Goal: Task Accomplishment & Management: Manage account settings

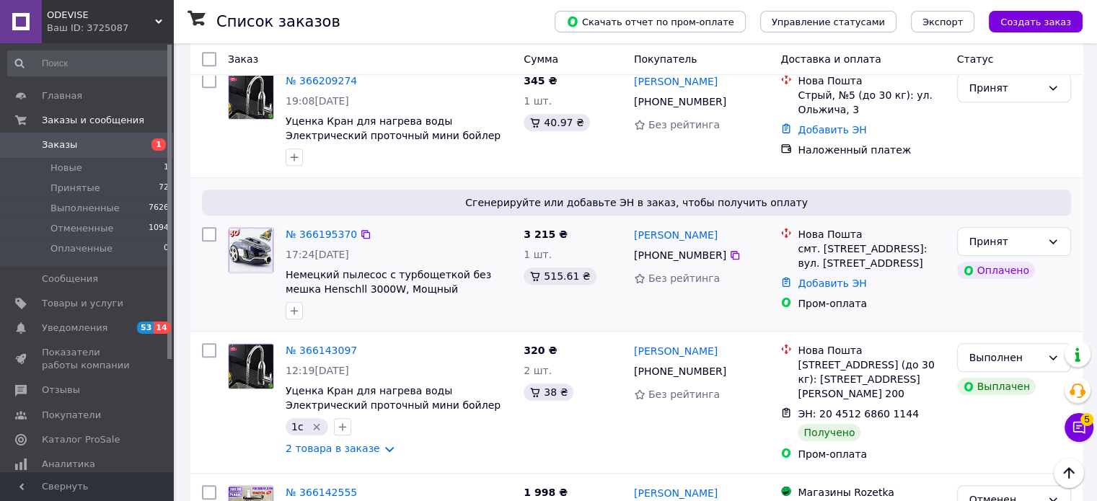
scroll to position [1515, 0]
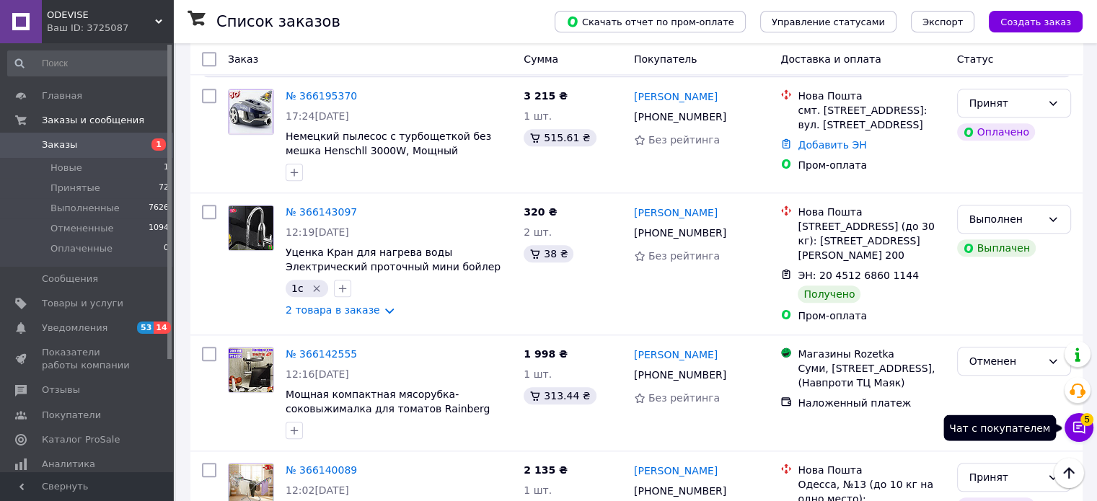
click at [1086, 436] on button "Чат с покупателем 5" at bounding box center [1079, 427] width 29 height 29
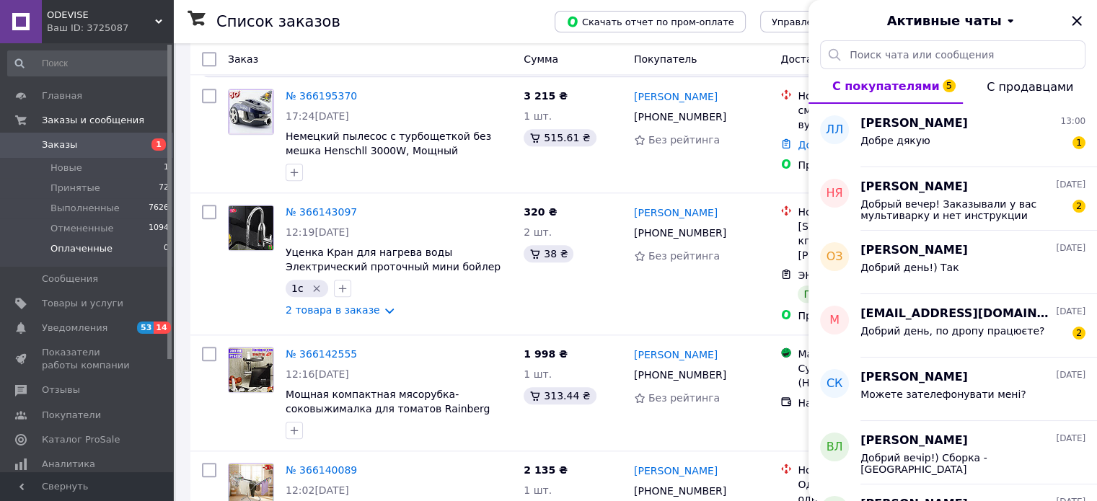
scroll to position [1154, 0]
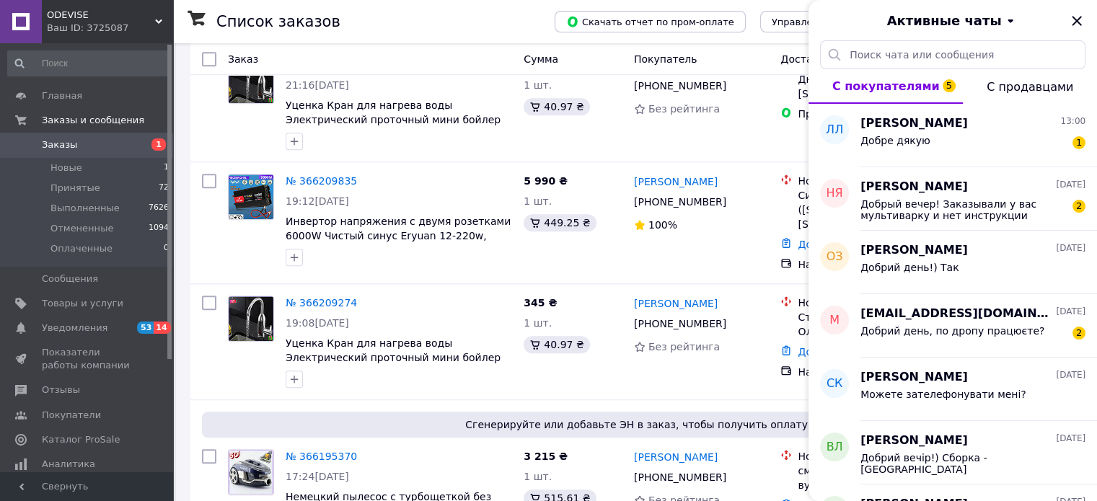
drag, startPoint x: 144, startPoint y: 21, endPoint x: 143, endPoint y: 31, distance: 10.2
click at [144, 22] on div "Ваш ID: 3725087" at bounding box center [110, 28] width 126 height 13
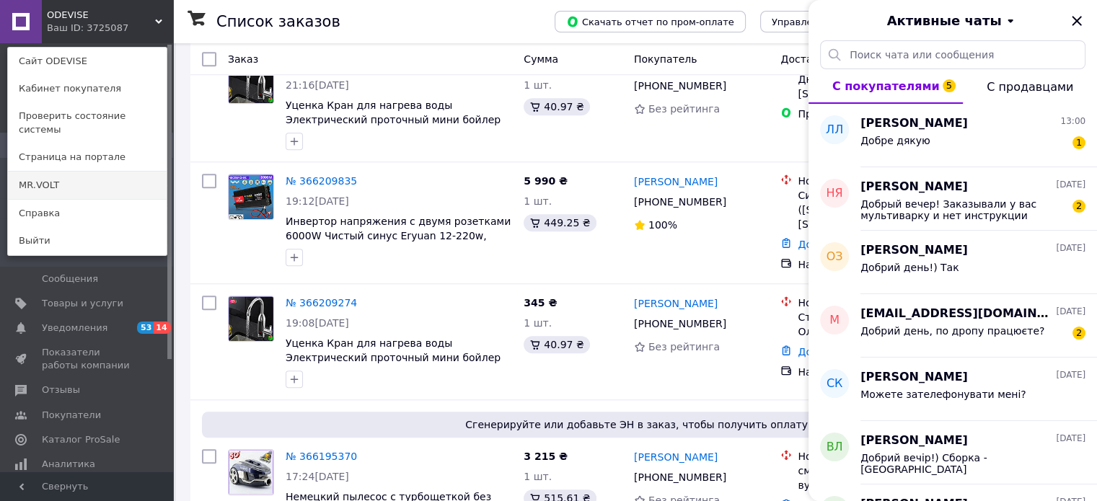
click at [98, 172] on link "MR.VOLT" at bounding box center [87, 185] width 159 height 27
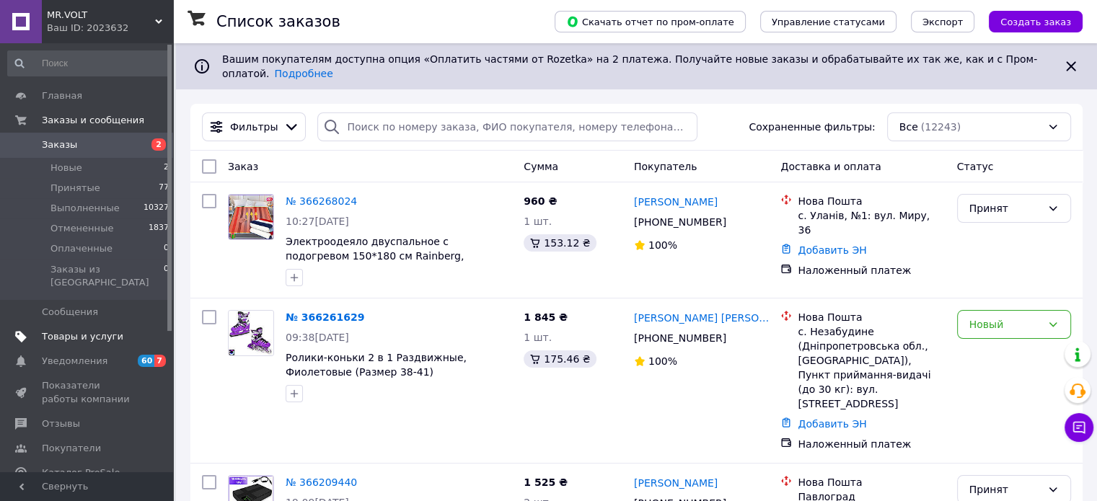
click at [89, 330] on span "Товары и услуги" at bounding box center [83, 336] width 82 height 13
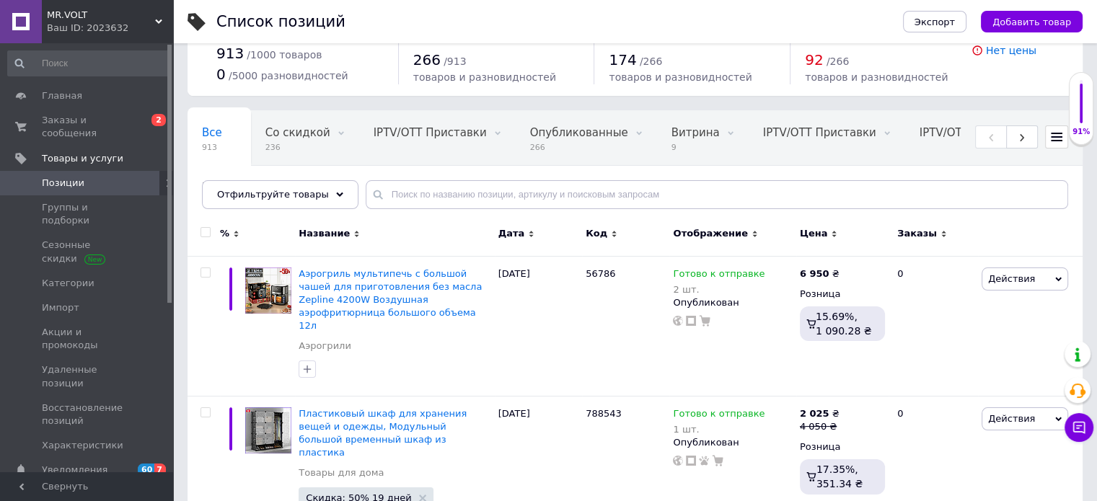
scroll to position [72, 0]
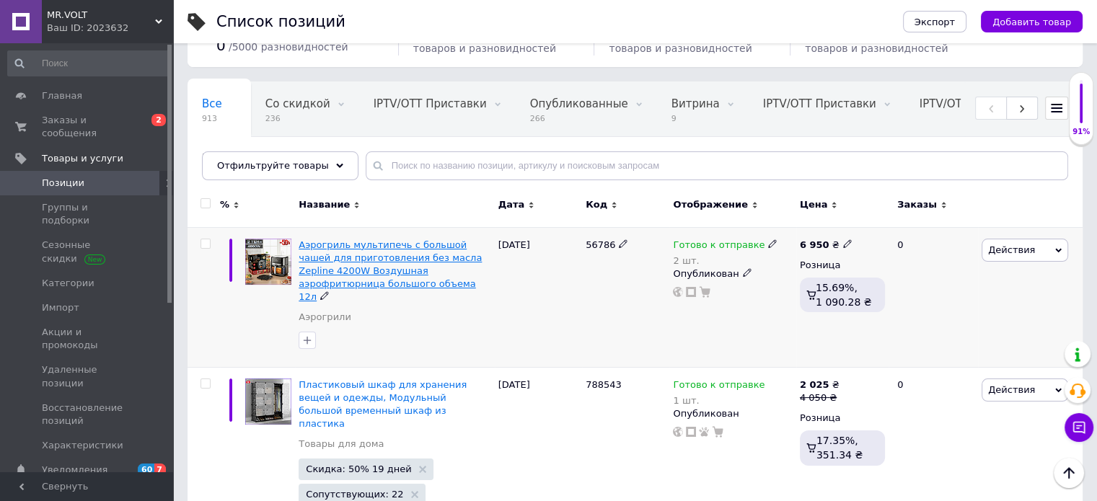
click at [388, 265] on span "Аэрогриль мультипечь с большой чашей для приготовления без масла Zepline 4200W …" at bounding box center [390, 271] width 183 height 63
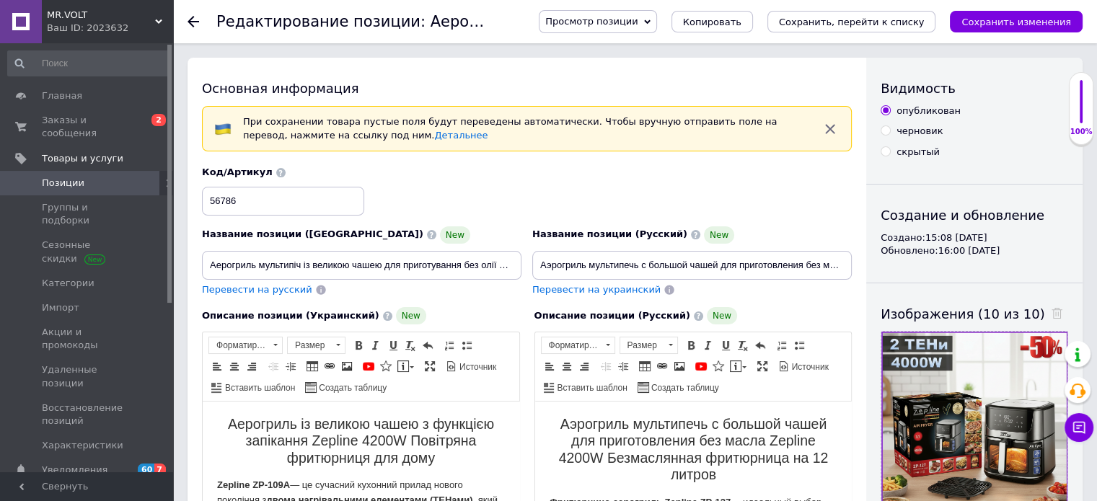
scroll to position [72, 0]
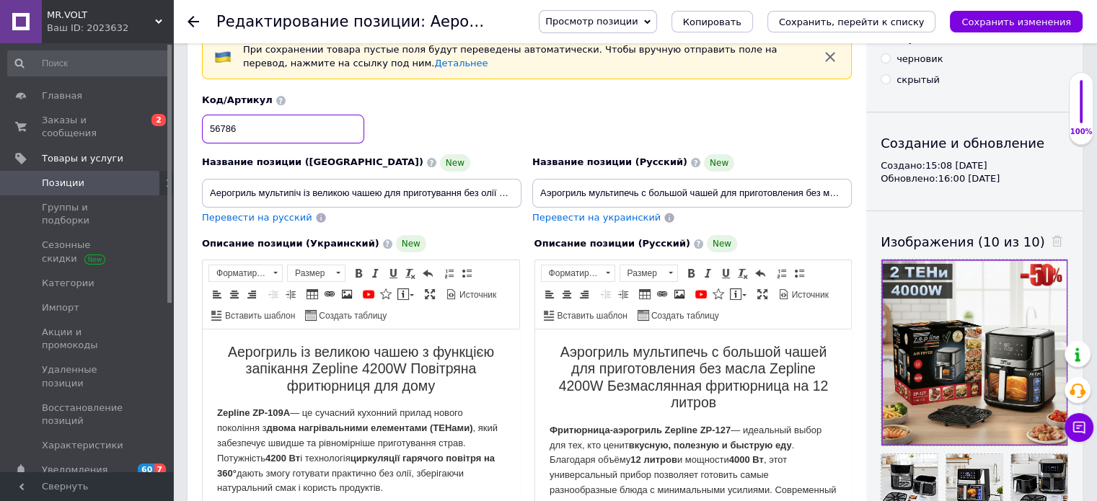
click at [242, 128] on input "56786" at bounding box center [283, 129] width 162 height 29
type input "67843"
click at [1045, 25] on icon "Сохранить изменения" at bounding box center [1017, 22] width 110 height 11
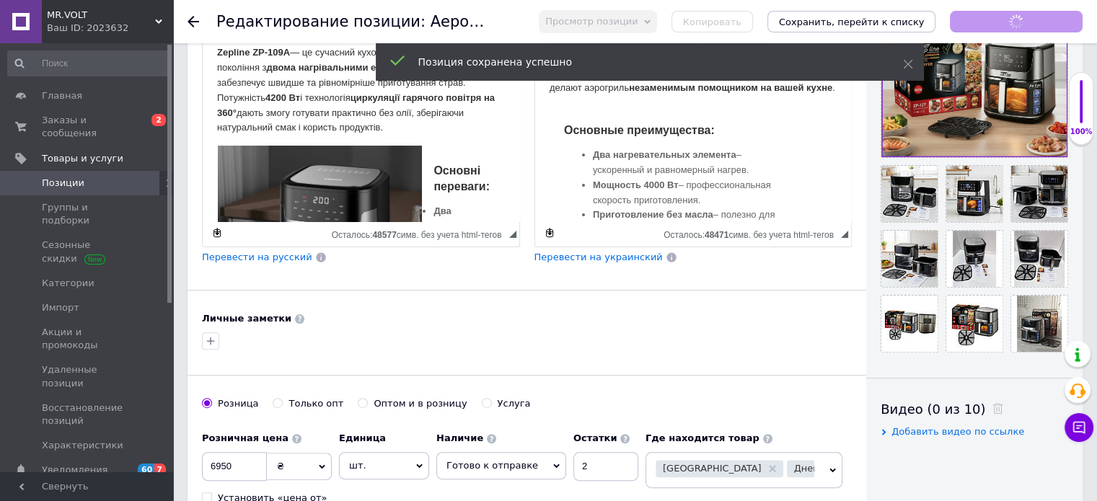
click at [615, 253] on span "Перевести на украинский" at bounding box center [599, 257] width 128 height 11
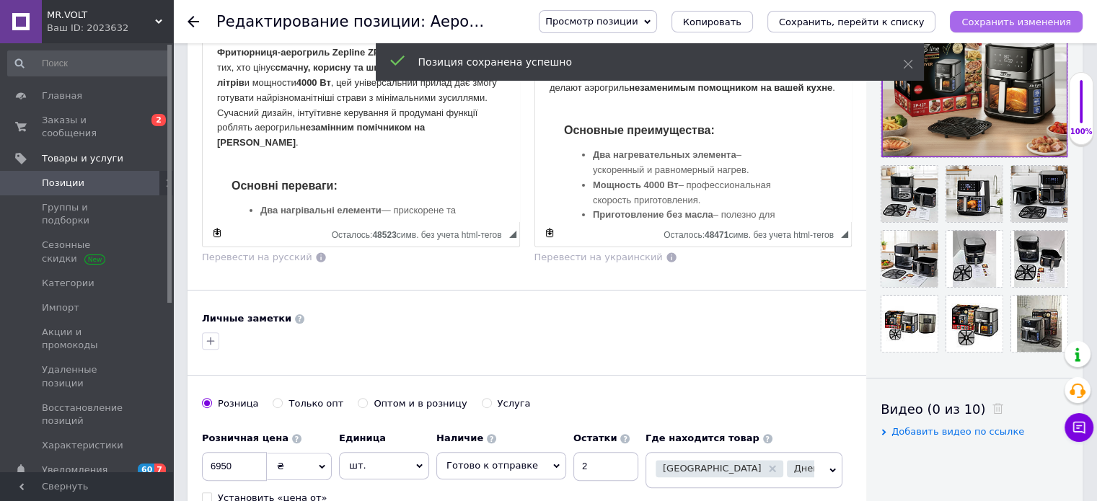
click at [1039, 18] on icon "Сохранить изменения" at bounding box center [1017, 22] width 110 height 11
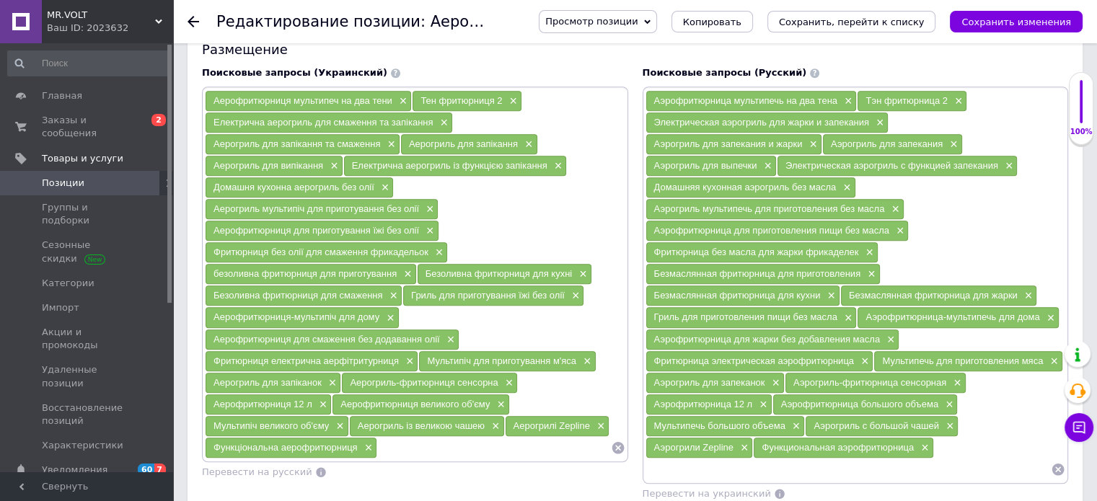
scroll to position [1010, 0]
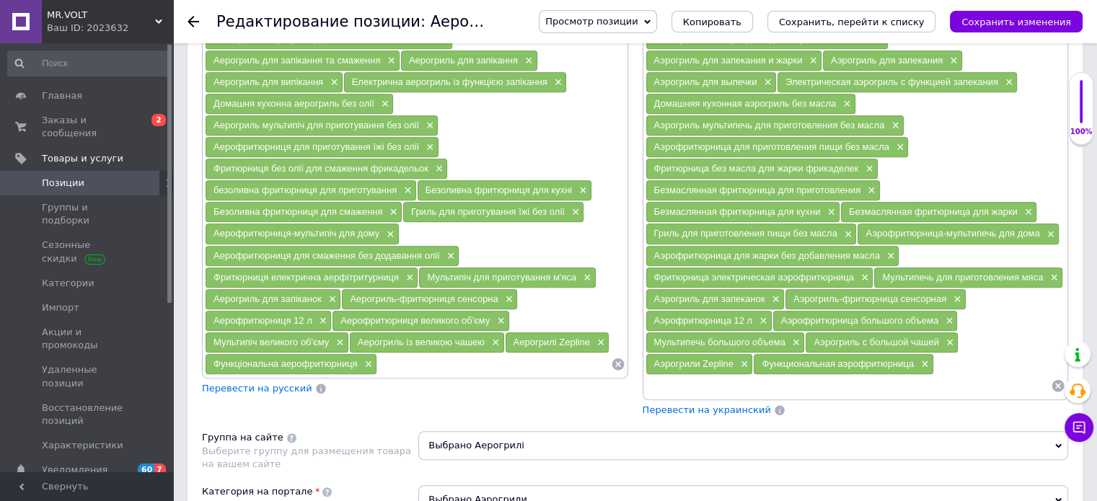
click at [755, 375] on input at bounding box center [849, 386] width 406 height 22
paste input "Аэрогрили Zepline в [GEOGRAPHIC_DATA]. Сравнить цены и купить ..."
drag, startPoint x: 921, startPoint y: 374, endPoint x: 730, endPoint y: 386, distance: 190.8
click at [730, 386] on input "Аэрогрили Zepline в [GEOGRAPHIC_DATA]. Сравнить цены и купить ..." at bounding box center [849, 386] width 406 height 22
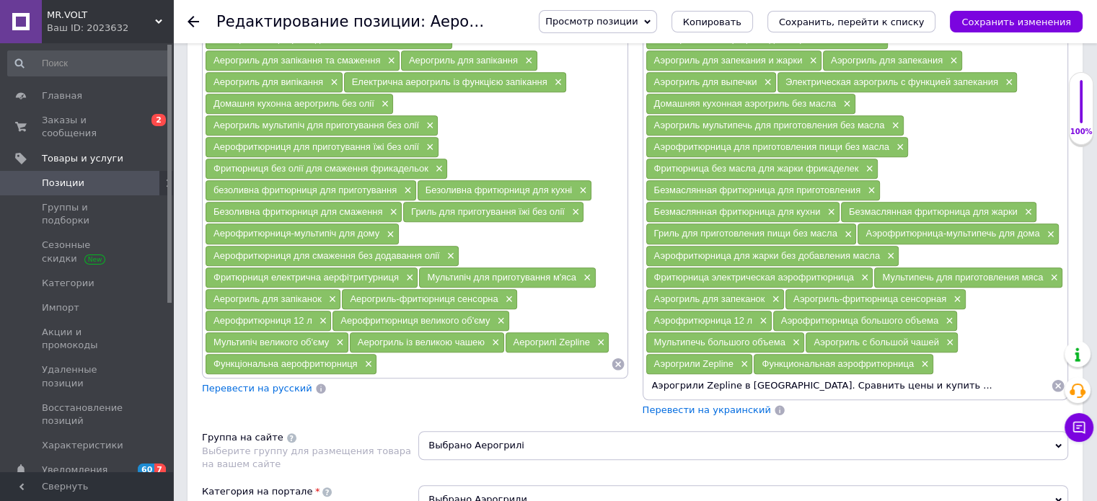
type input "Аэрогрили Zepline"
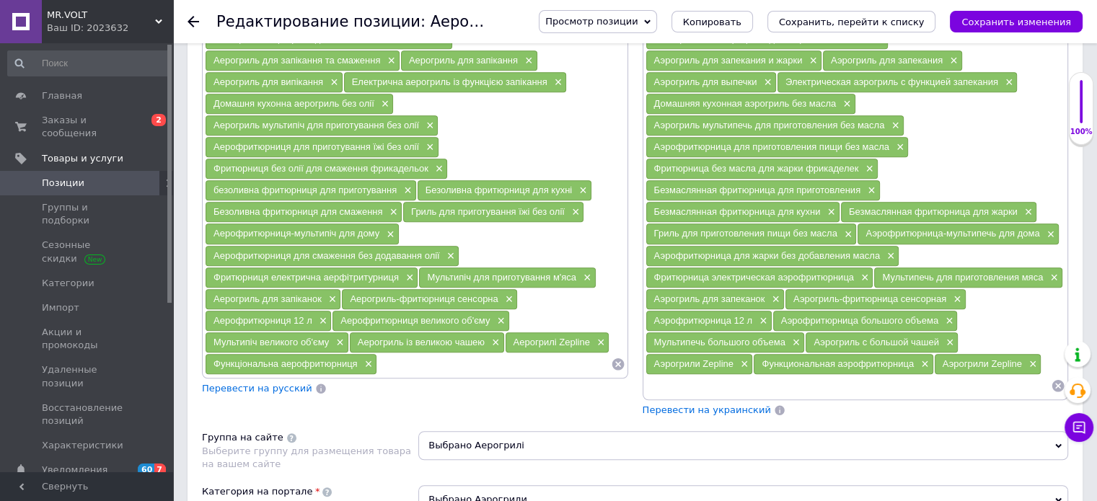
click at [724, 405] on span "Перевести на украинский" at bounding box center [707, 410] width 128 height 11
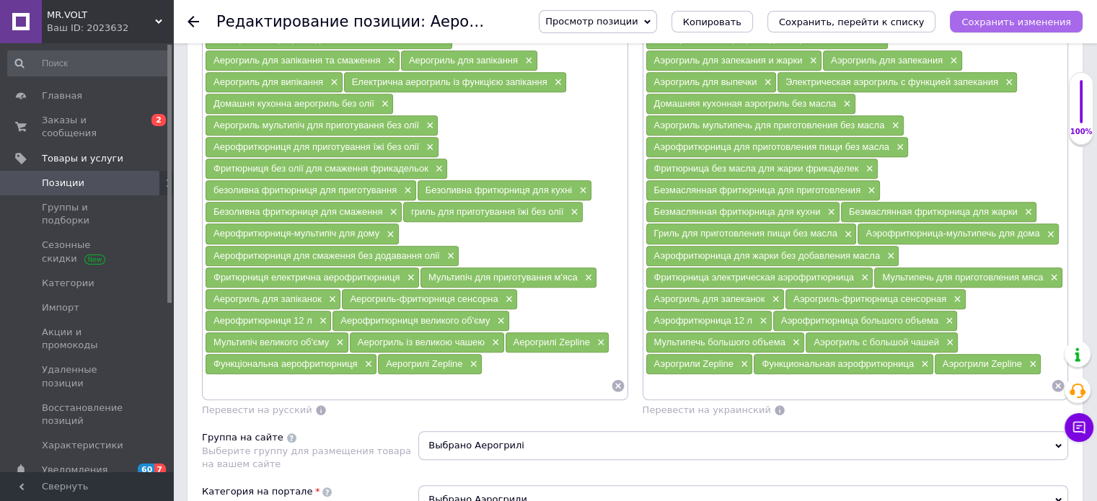
click at [1030, 31] on button "Сохранить изменения" at bounding box center [1016, 22] width 133 height 22
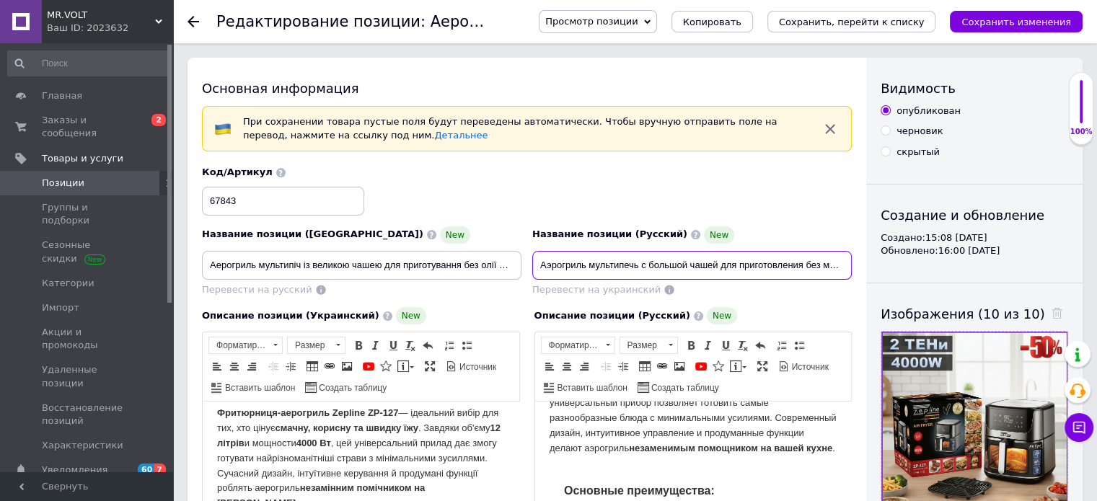
click at [631, 267] on input "Аэрогриль мультипечь с большой чашей для приготовления без масла Zepline 4200W …" at bounding box center [692, 265] width 320 height 29
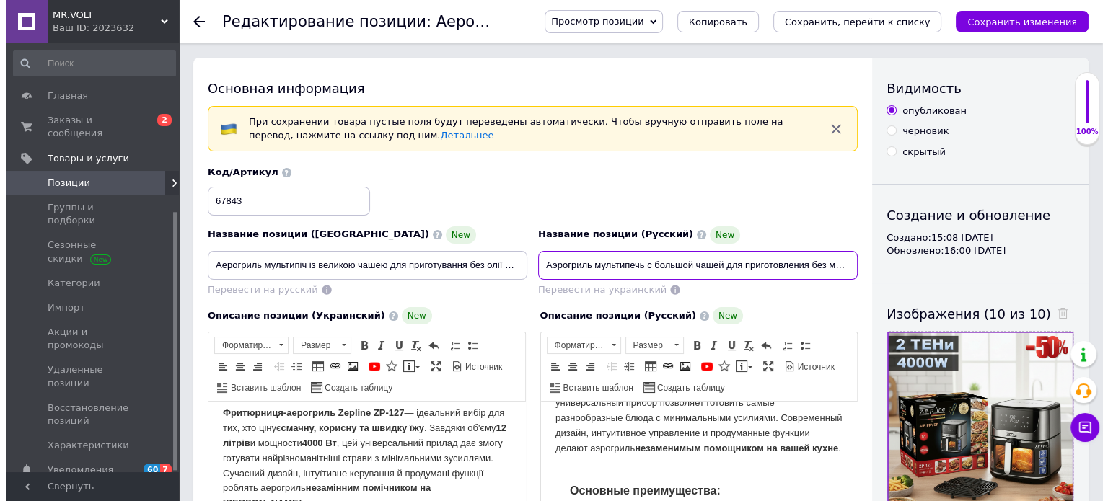
scroll to position [281, 0]
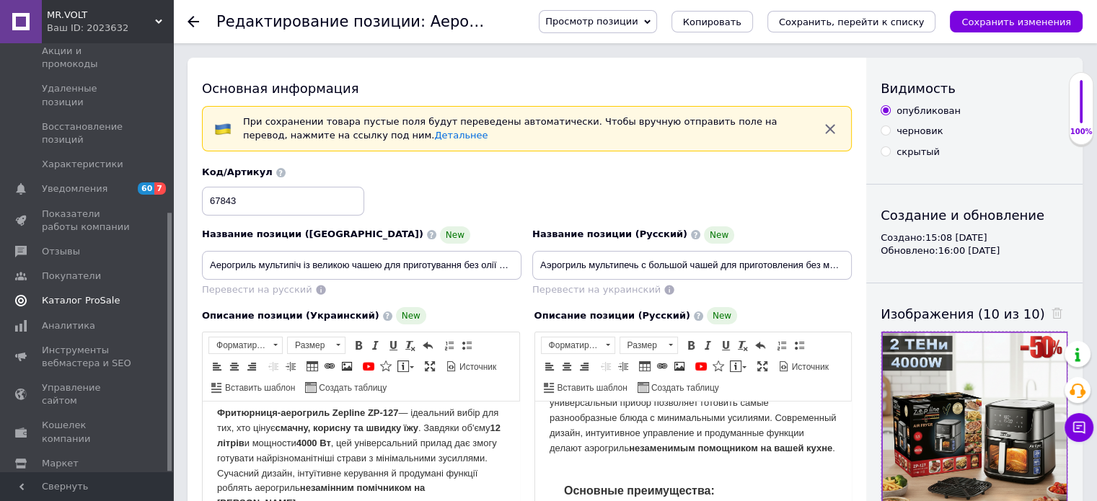
click at [114, 289] on link "Каталог ProSale" at bounding box center [88, 301] width 177 height 25
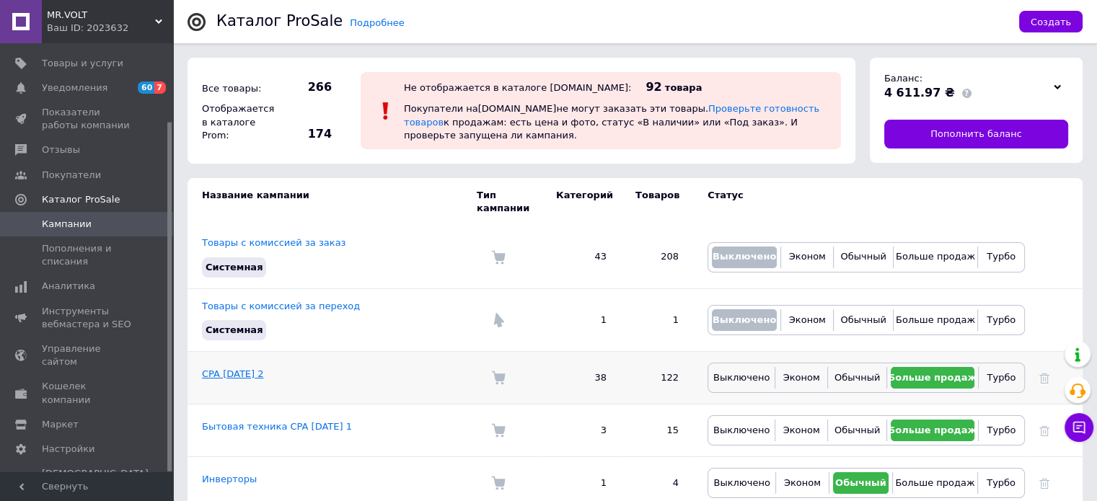
click at [239, 369] on link "CPA [DATE] 2" at bounding box center [232, 374] width 61 height 11
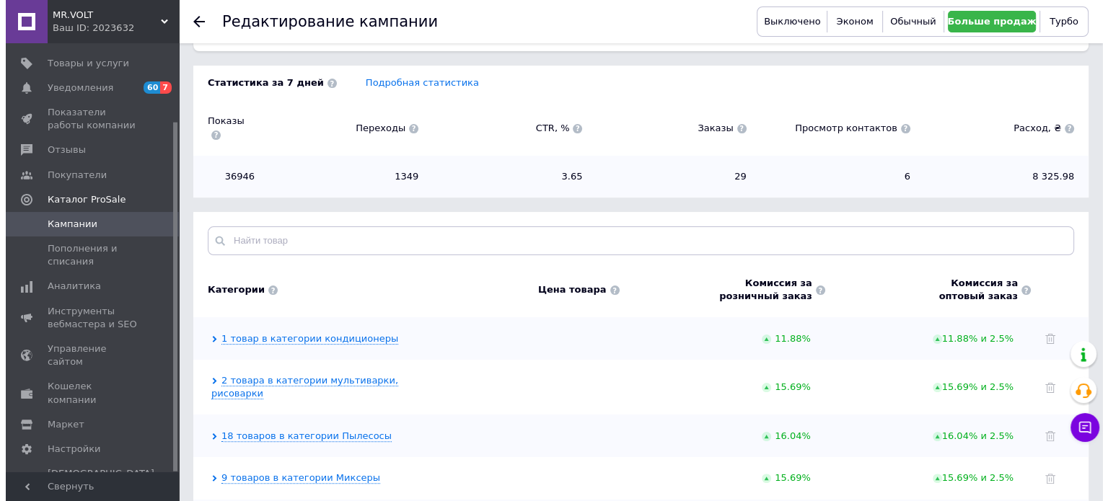
scroll to position [32, 0]
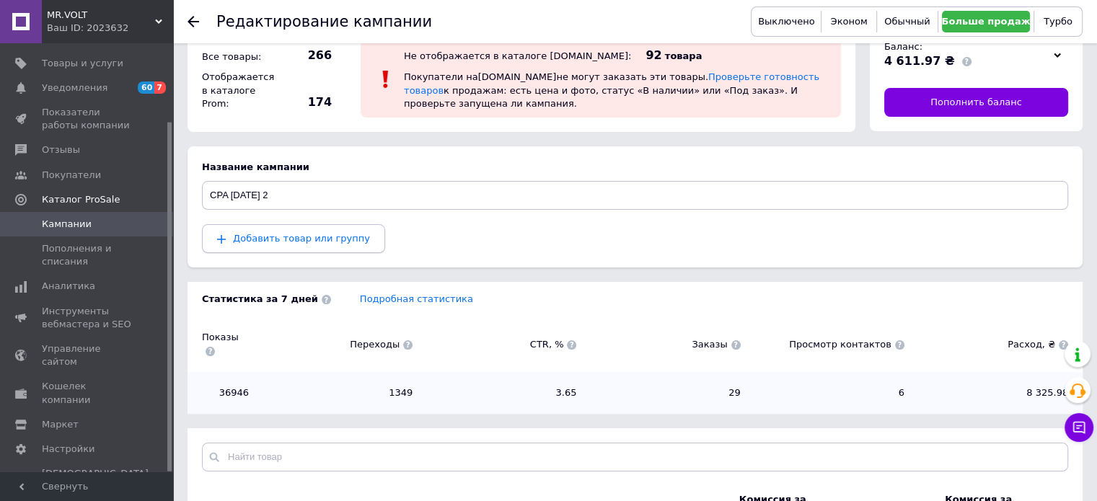
click at [282, 230] on button "Добавить товар или группу" at bounding box center [293, 238] width 183 height 29
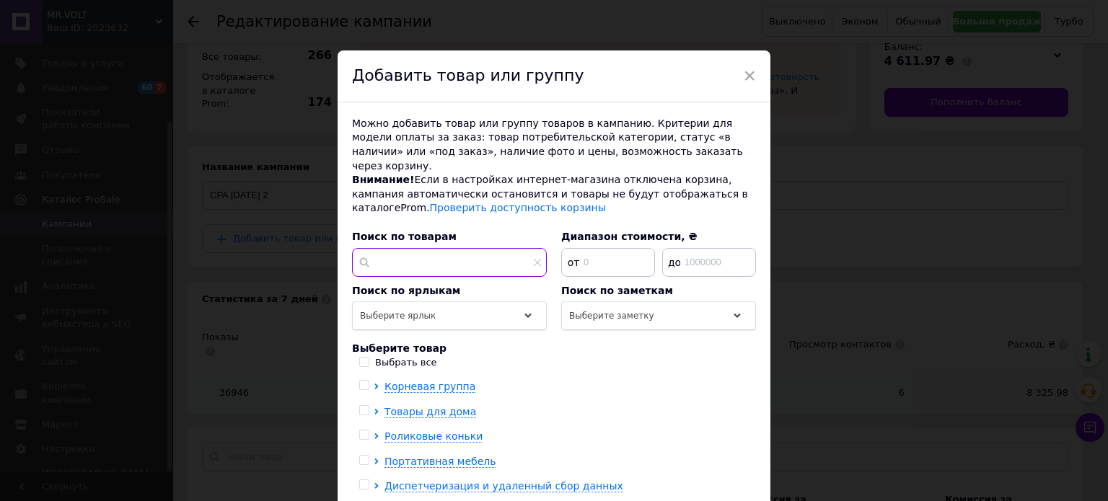
click at [390, 248] on input "text" at bounding box center [449, 262] width 195 height 29
paste input "Аэрогриль мультипечь с большой чашей для приготовления без масла Zepline 4200W …"
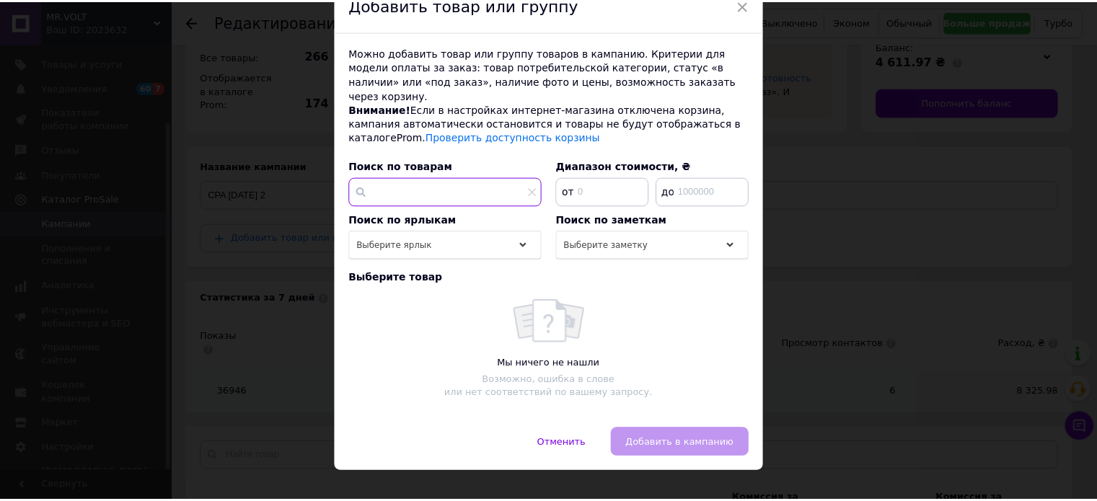
scroll to position [78, 0]
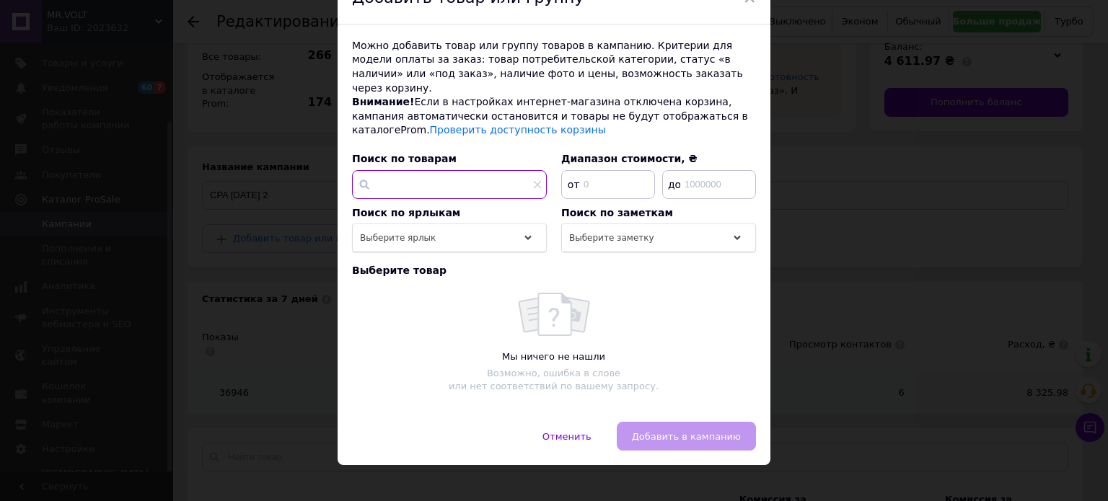
drag, startPoint x: 421, startPoint y: 173, endPoint x: 540, endPoint y: 154, distance: 119.8
click at [540, 154] on div "Поиск по товарам Аэрогриль мультипечь с большой чашей для приготовления без мас…" at bounding box center [449, 179] width 195 height 54
type input "Аэрогриль мультипечь с большой чашей для приготовления без масла Zepline 4200W …"
click at [172, 159] on div "× Добавить товар или группу Можно добавить товар или группу товаров в кампанию.…" at bounding box center [554, 250] width 1108 height 501
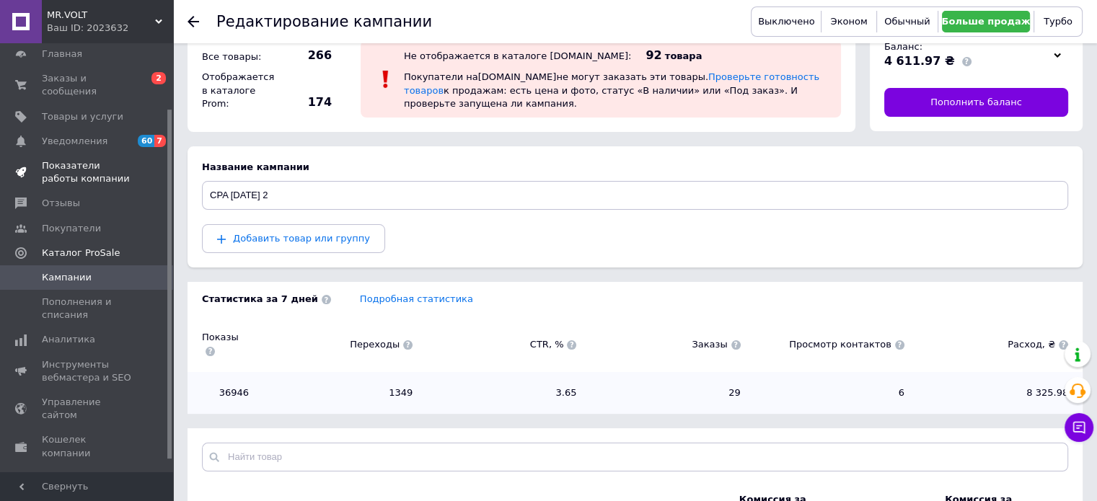
scroll to position [0, 0]
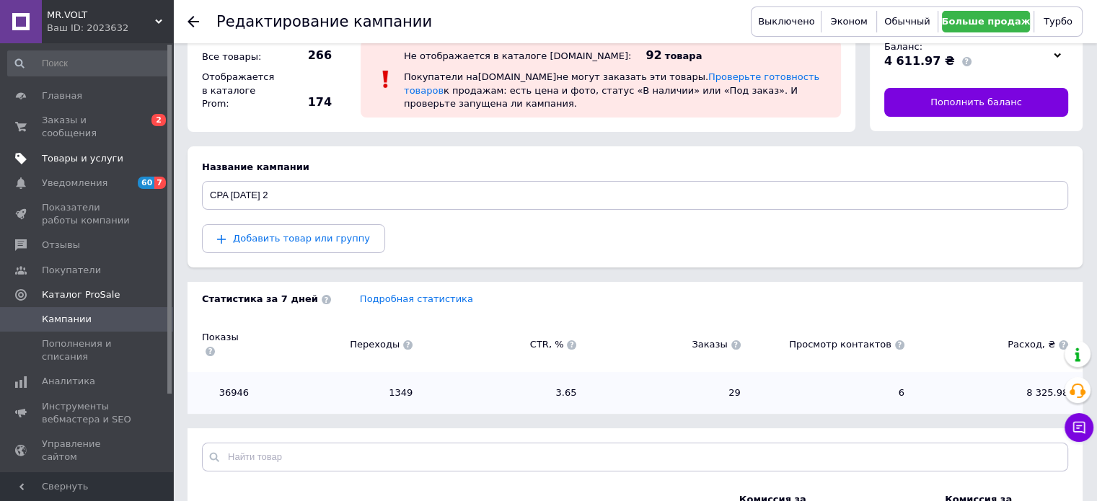
click at [115, 152] on span "Товары и услуги" at bounding box center [88, 158] width 92 height 13
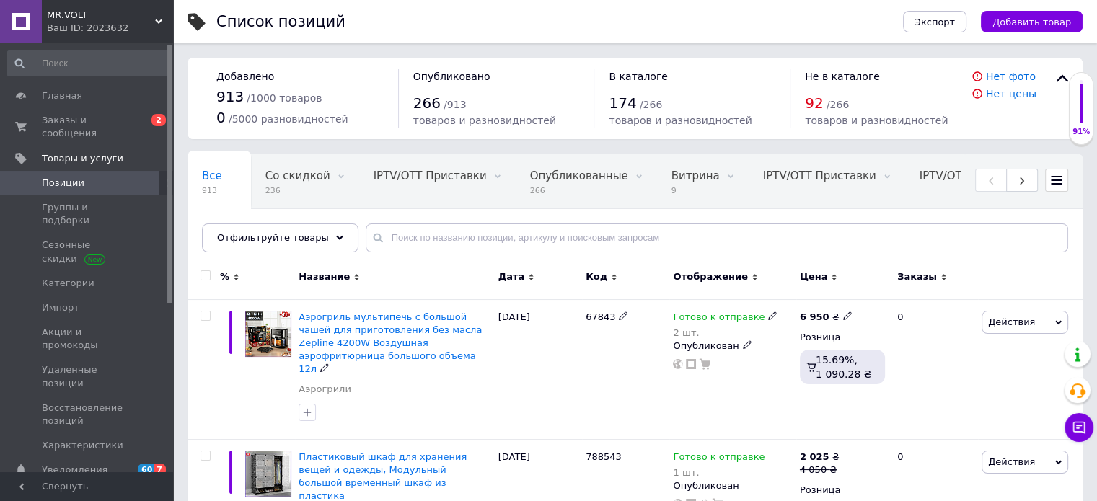
click at [413, 312] on span "Аэрогриль мультипечь с большой чашей для приготовления без масла Zepline 4200W …" at bounding box center [390, 343] width 183 height 63
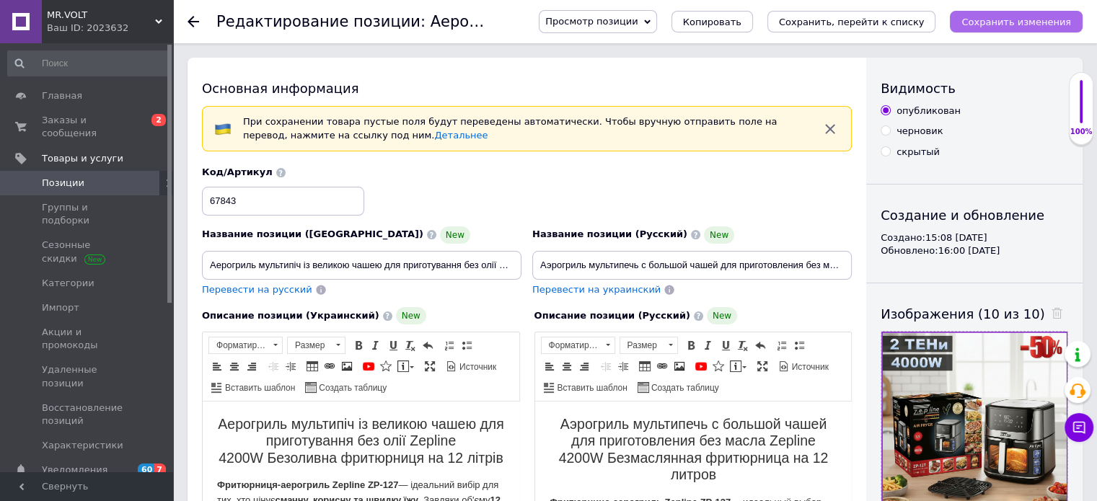
click at [989, 31] on button "Сохранить изменения" at bounding box center [1016, 22] width 133 height 22
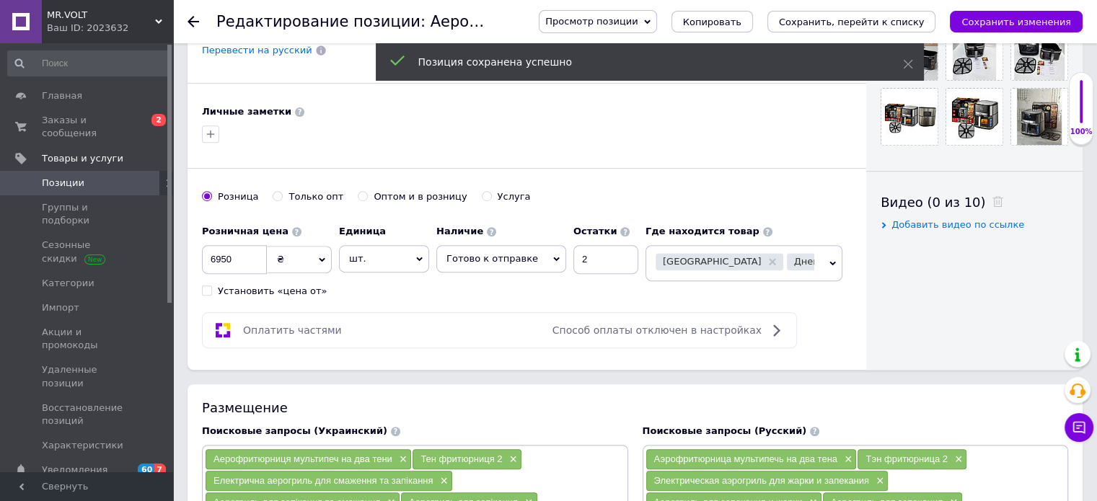
scroll to position [649, 0]
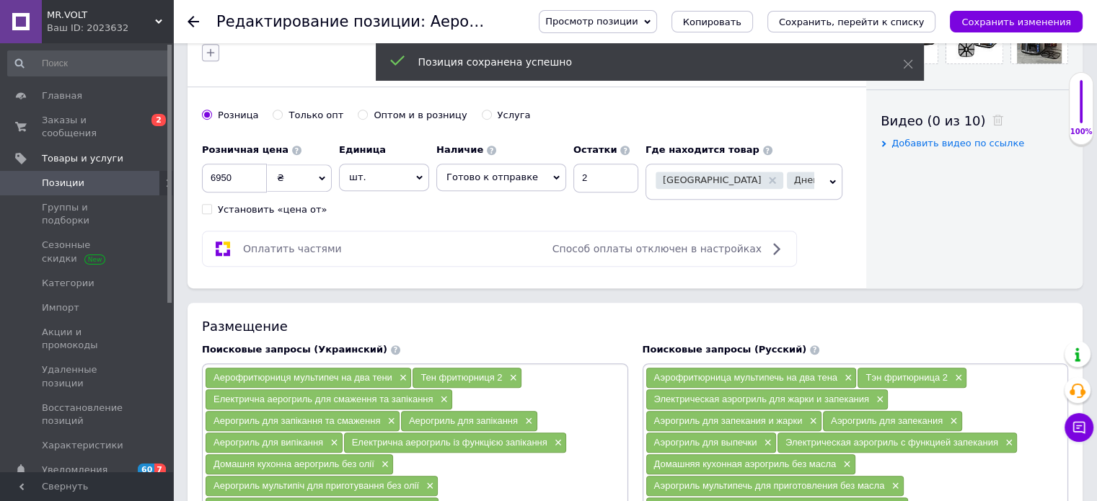
click at [210, 47] on icon "button" at bounding box center [211, 53] width 12 height 12
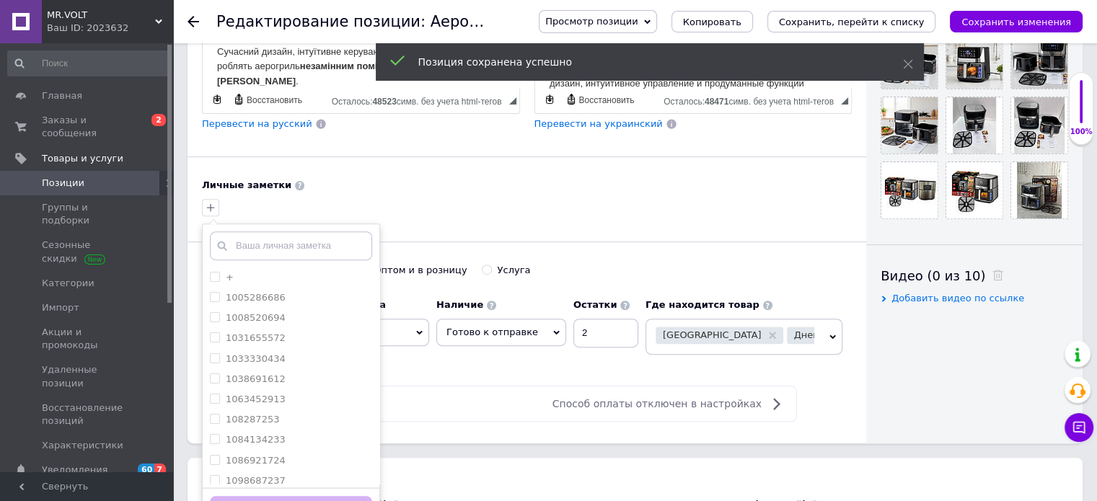
scroll to position [433, 0]
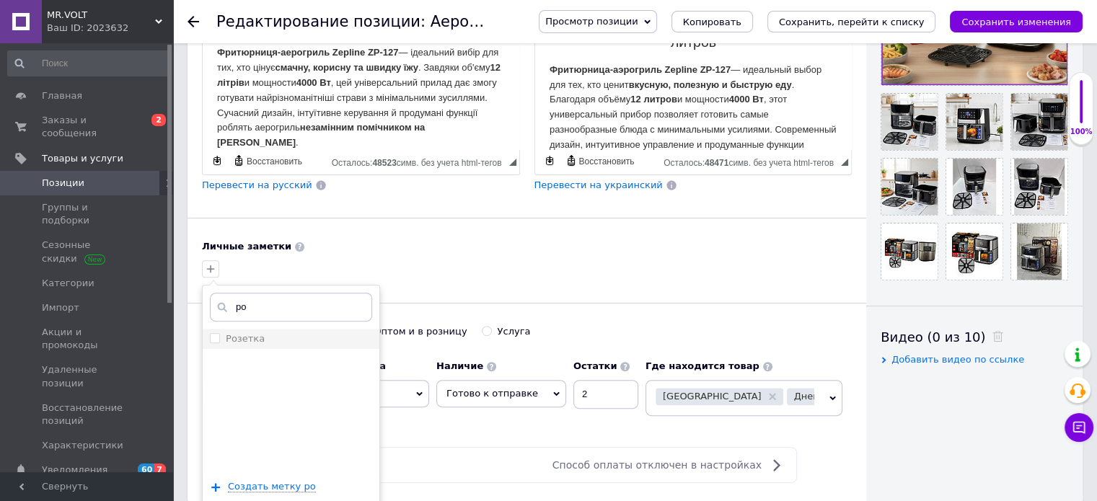
type input "ро"
click at [329, 340] on div "Розетка" at bounding box center [291, 339] width 162 height 13
checkbox input "true"
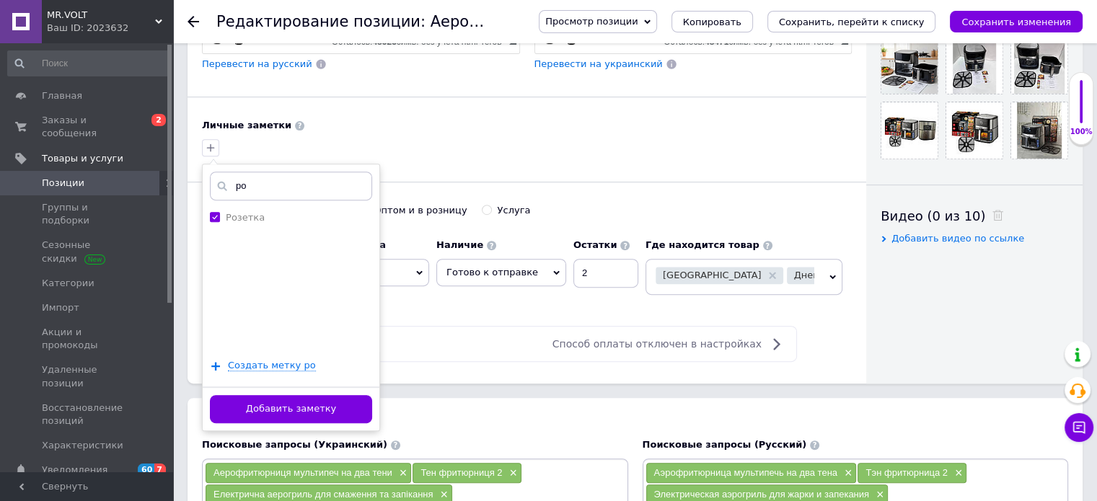
scroll to position [649, 0]
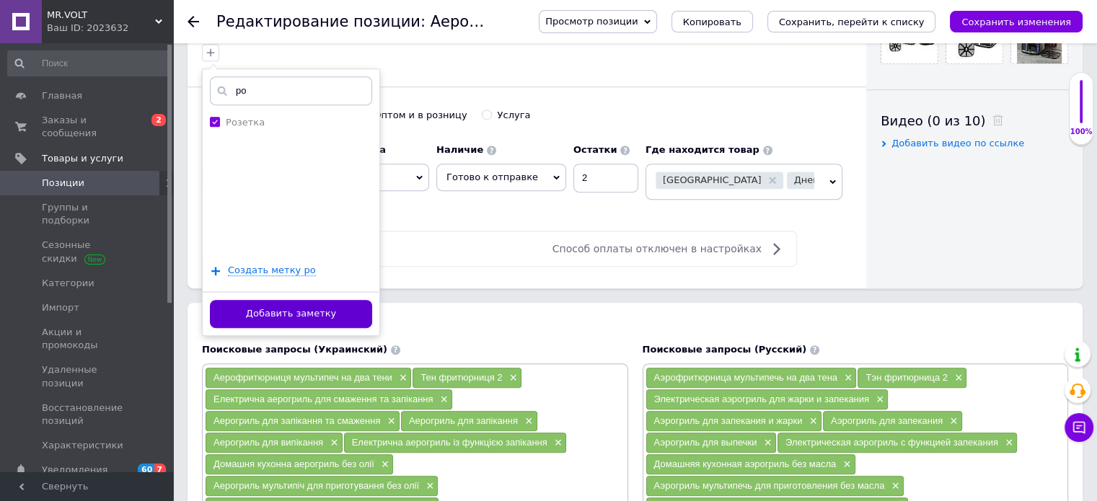
click at [329, 304] on button "Добавить заметку" at bounding box center [291, 314] width 162 height 28
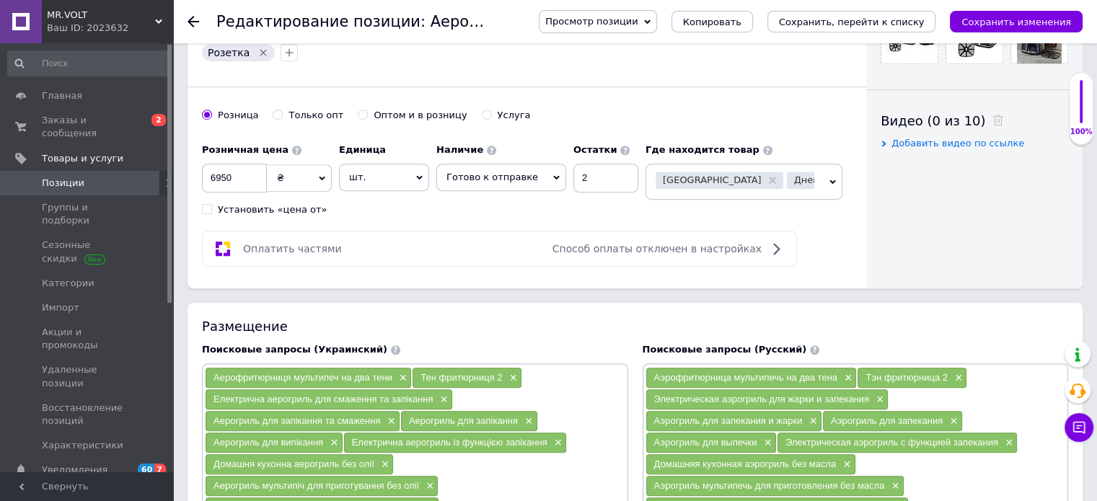
click at [1013, 24] on icon "Сохранить изменения" at bounding box center [1017, 22] width 110 height 11
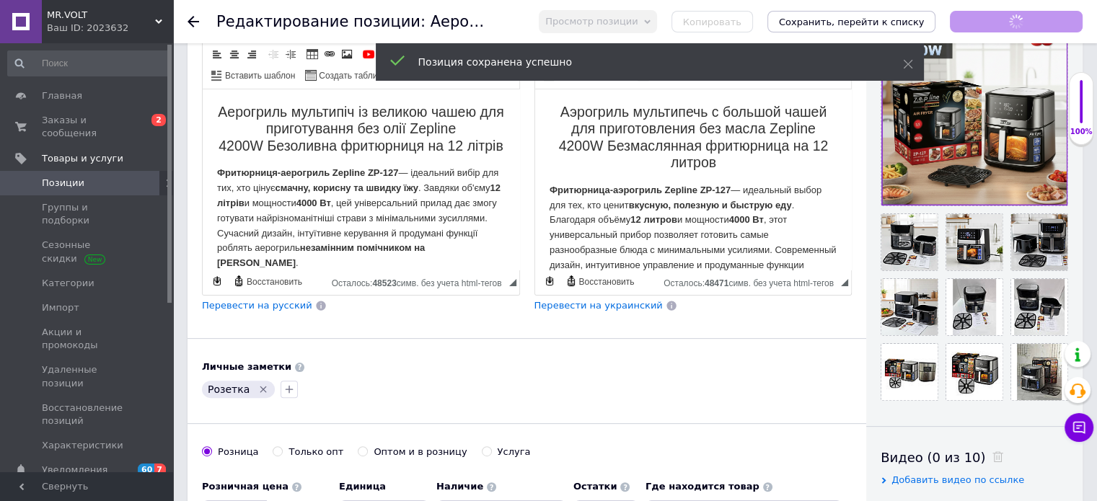
scroll to position [0, 0]
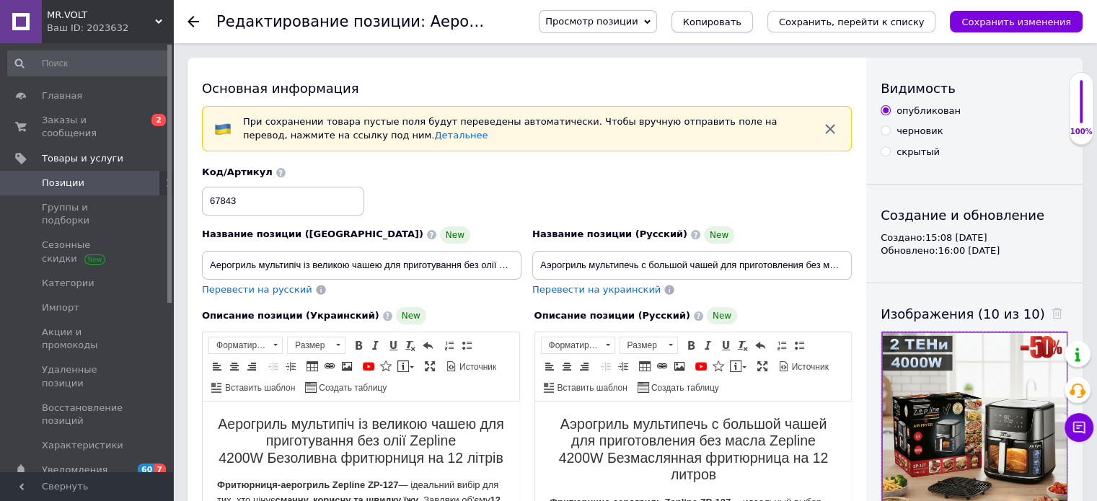
click at [732, 18] on span "Копировать" at bounding box center [712, 22] width 58 height 11
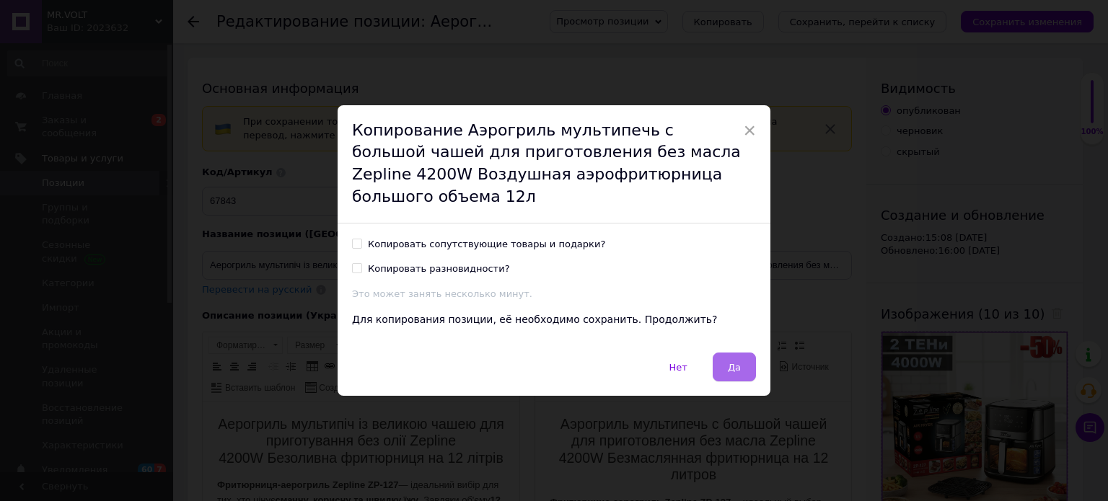
click at [742, 354] on button "Да" at bounding box center [734, 367] width 43 height 29
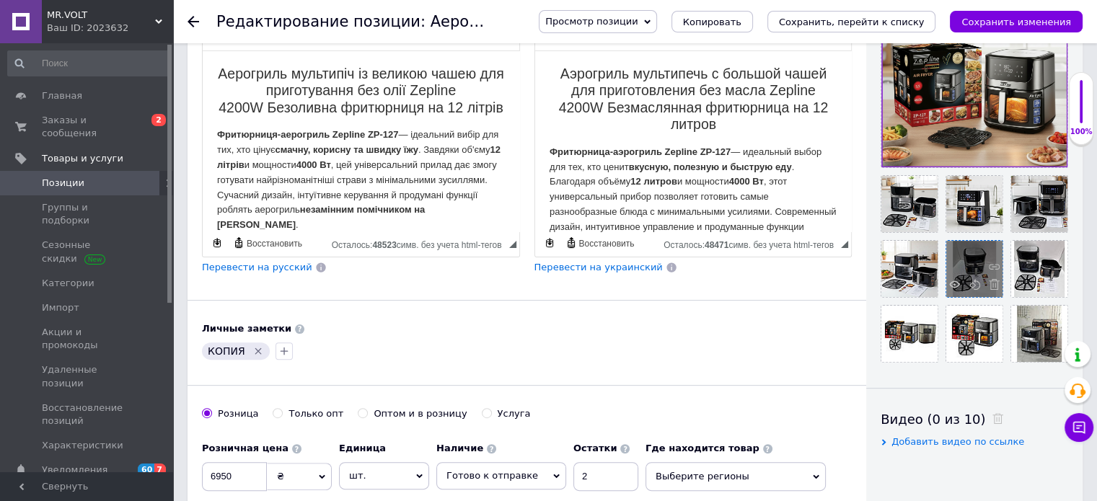
scroll to position [361, 0]
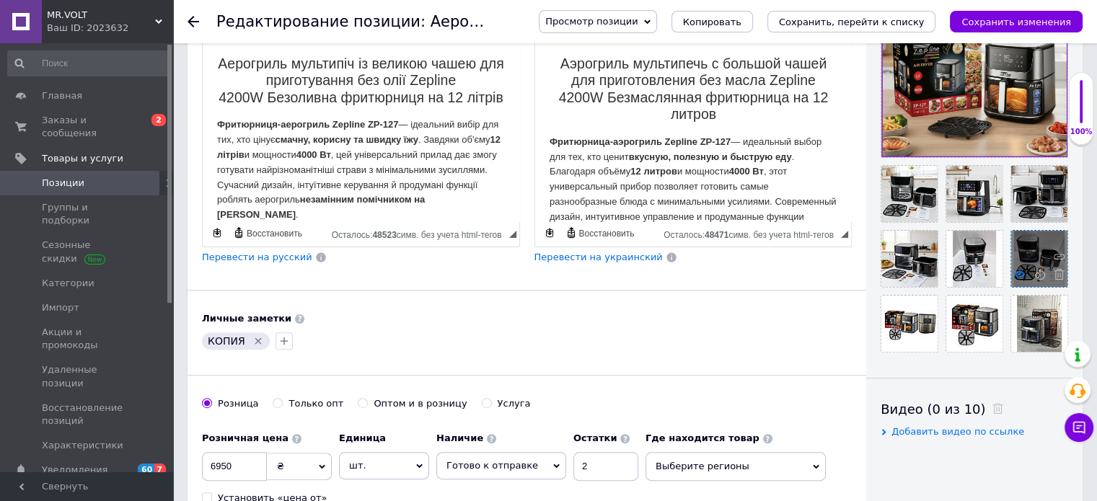
click at [1019, 271] on use at bounding box center [1019, 274] width 11 height 7
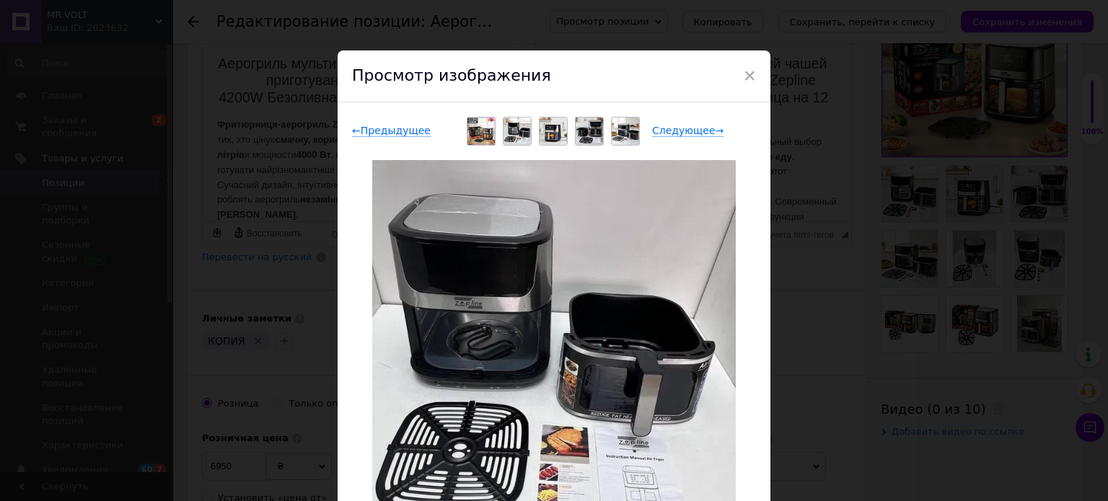
click at [958, 273] on div "× Просмотр изображения ← Предыдущее Следующее → Удалить изображение Удалить все…" at bounding box center [554, 250] width 1108 height 501
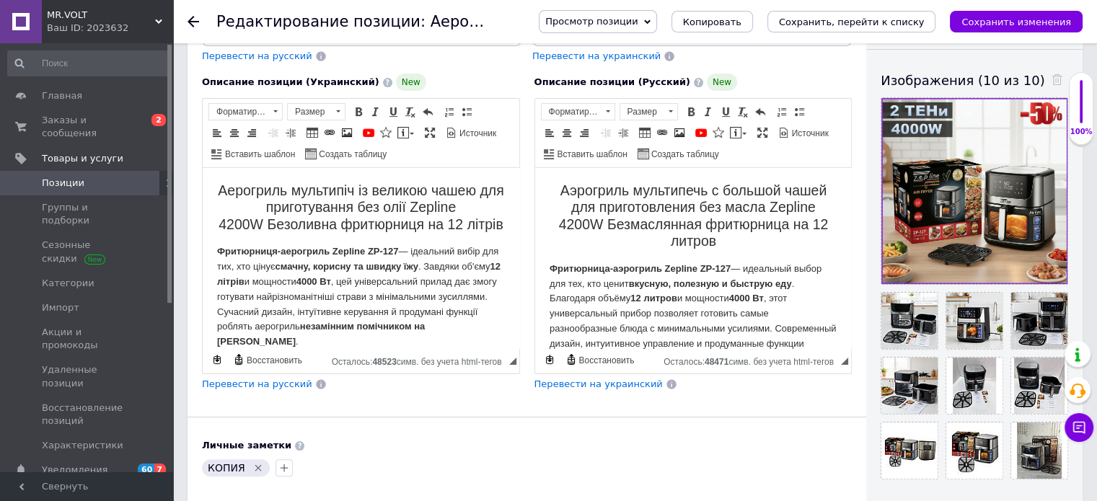
scroll to position [216, 0]
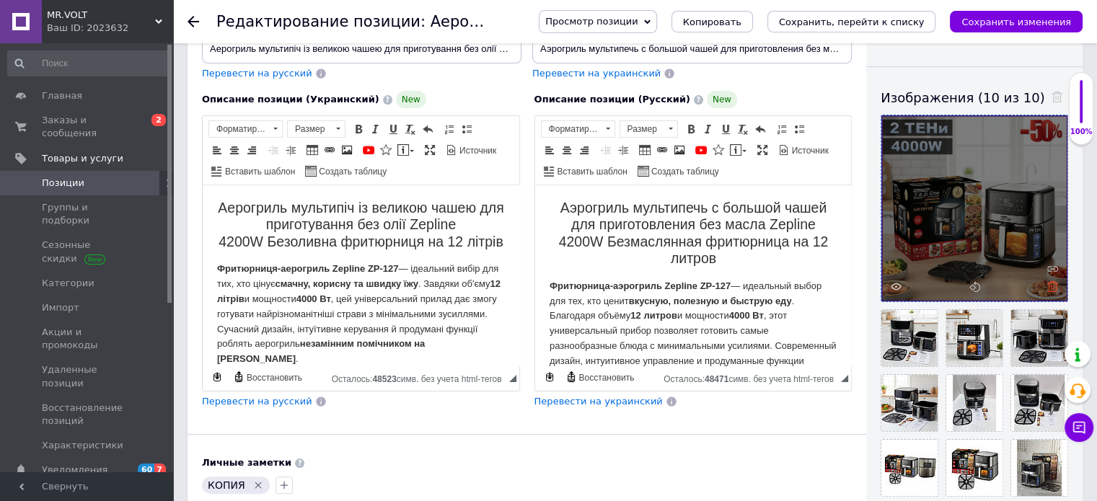
click at [1050, 284] on icon at bounding box center [1052, 286] width 11 height 11
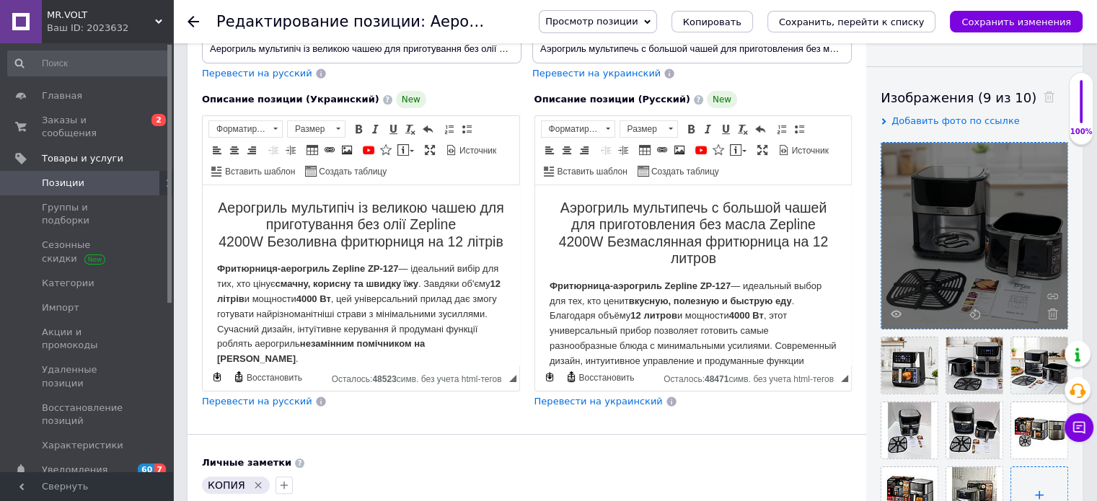
click at [1023, 473] on input "file" at bounding box center [1039, 495] width 56 height 56
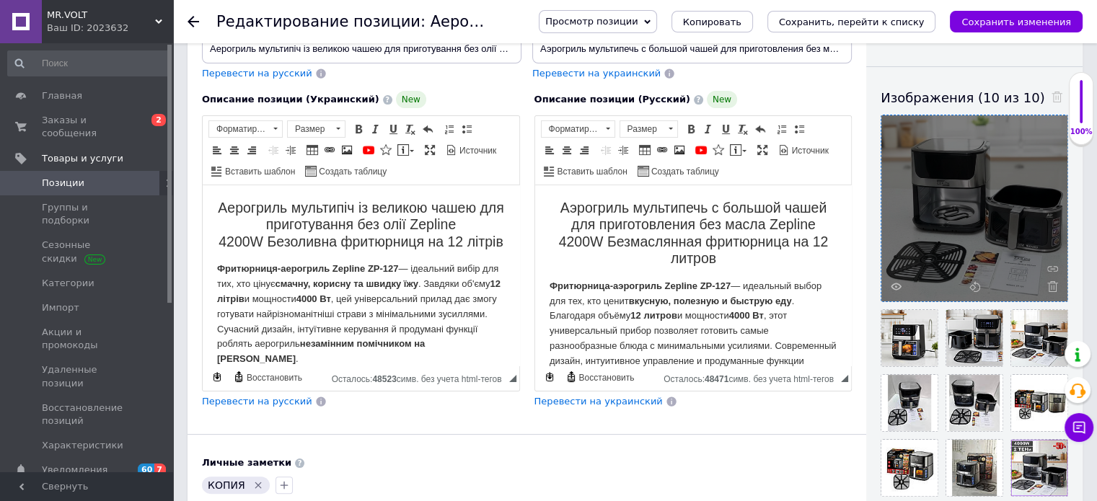
drag, startPoint x: 1030, startPoint y: 53, endPoint x: 891, endPoint y: 56, distance: 139.2
click at [1030, 54] on div "Видимость опубликован черновик скрытый Создание и обновление Создано: 16:54 [DA…" at bounding box center [974, 281] width 216 height 880
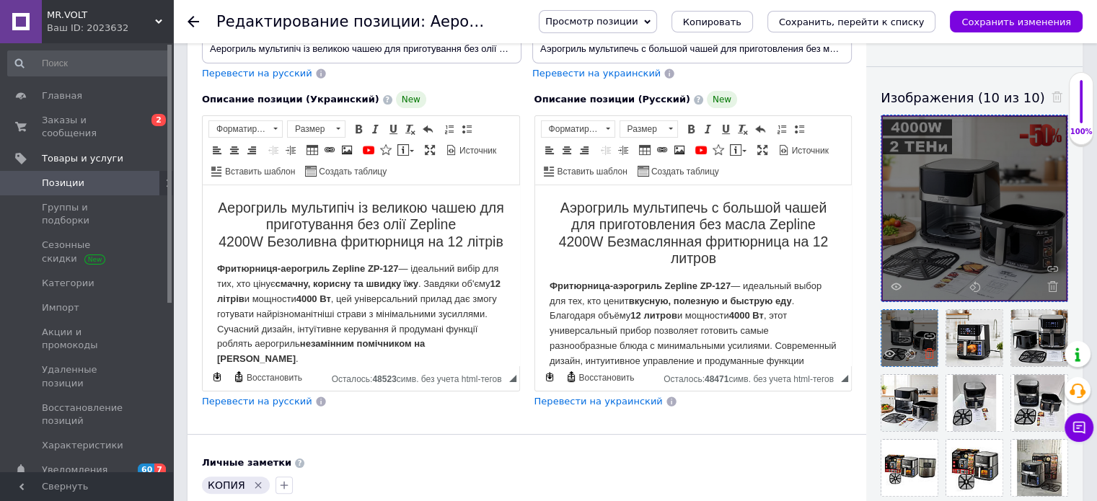
click at [929, 351] on use at bounding box center [929, 353] width 11 height 11
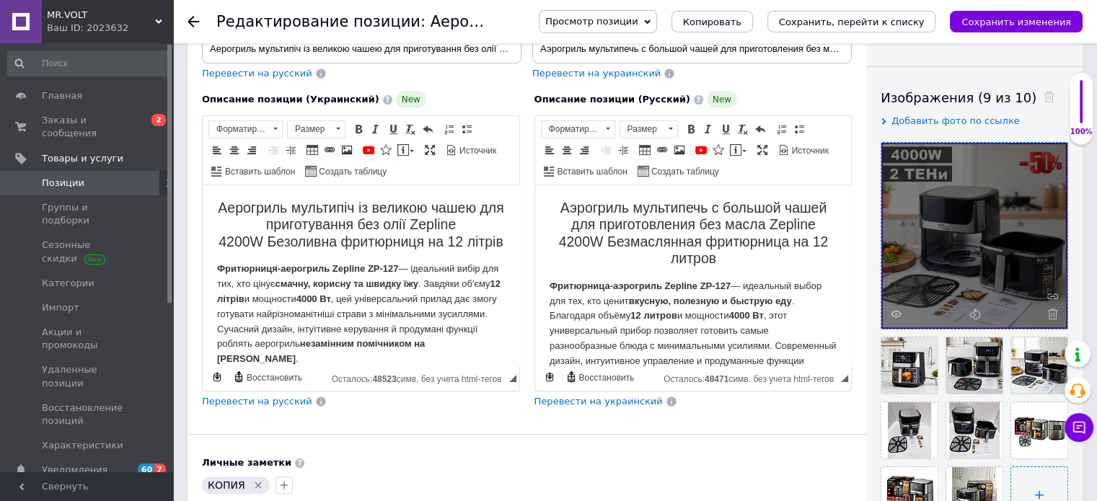
click at [1031, 478] on input "file" at bounding box center [1039, 495] width 56 height 56
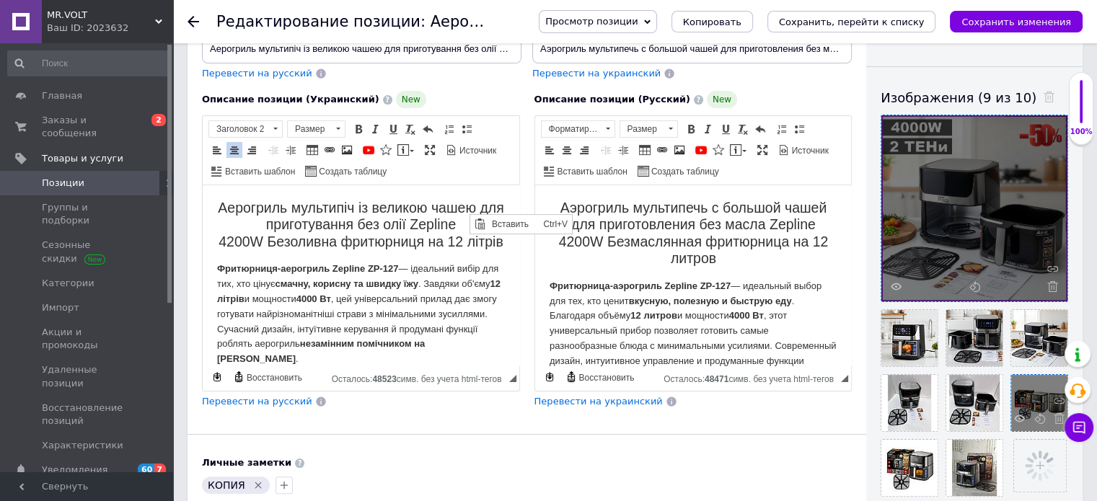
scroll to position [0, 0]
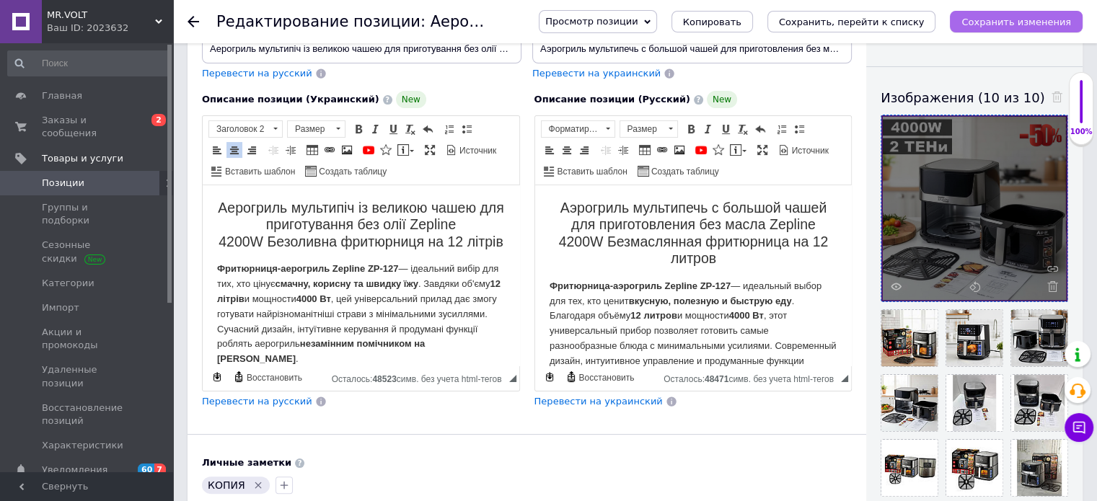
click at [1032, 22] on icon "Сохранить изменения" at bounding box center [1017, 22] width 110 height 11
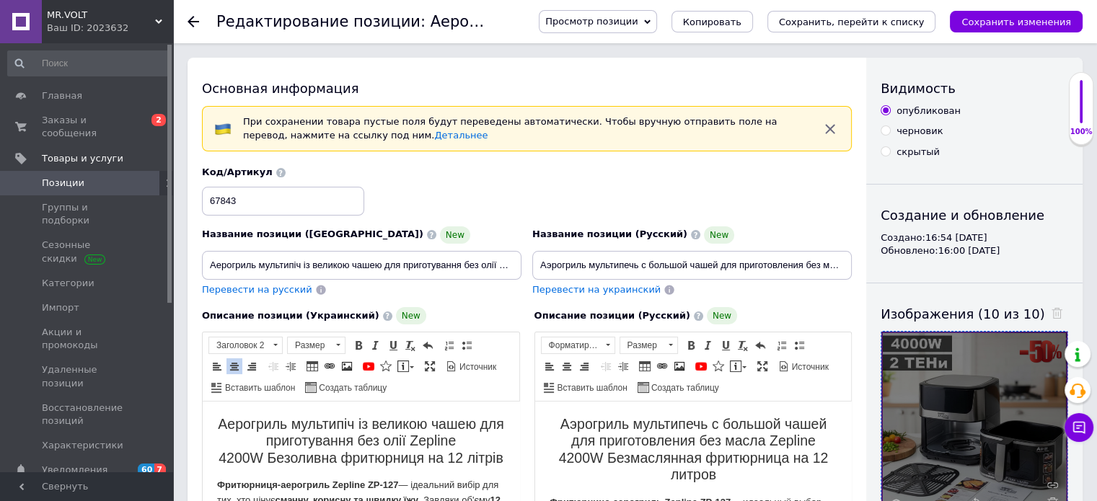
click at [1055, 31] on button "Сохранить изменения" at bounding box center [1016, 22] width 133 height 22
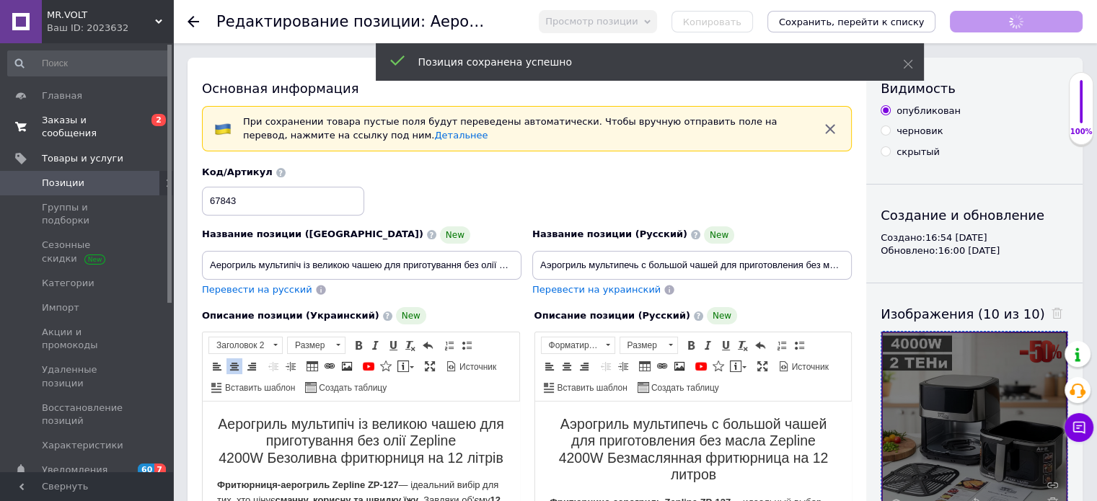
click at [133, 126] on span "Заказы и сообщения" at bounding box center [88, 127] width 92 height 26
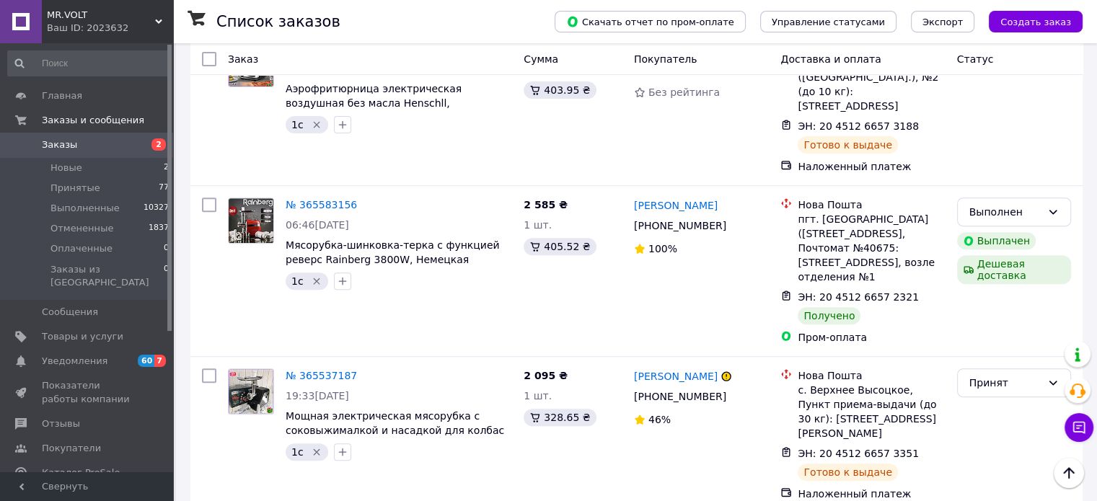
scroll to position [6060, 0]
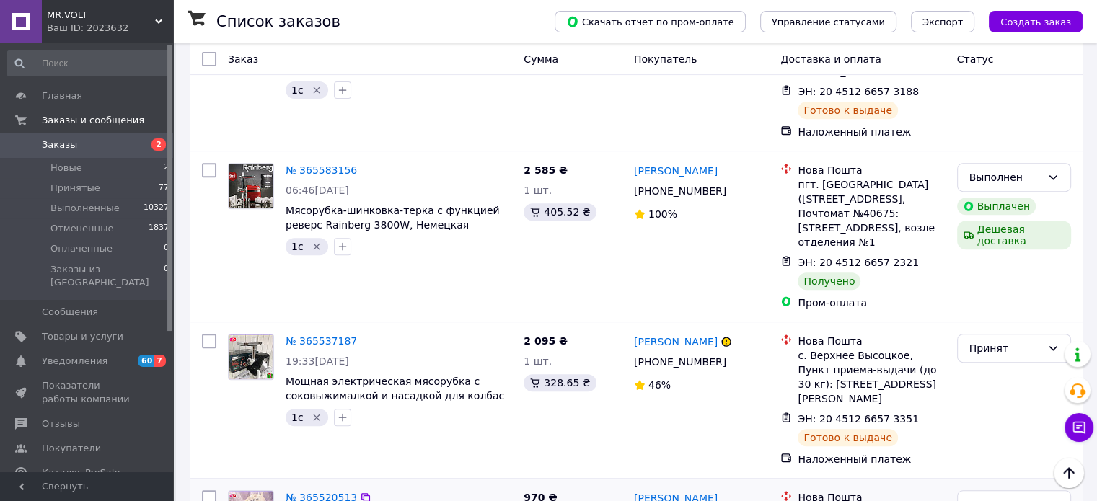
drag, startPoint x: 366, startPoint y: 312, endPoint x: 289, endPoint y: 311, distance: 77.9
copy span "20451265667669"
drag, startPoint x: 1086, startPoint y: 160, endPoint x: 1073, endPoint y: 150, distance: 17.0
